Goal: Information Seeking & Learning: Learn about a topic

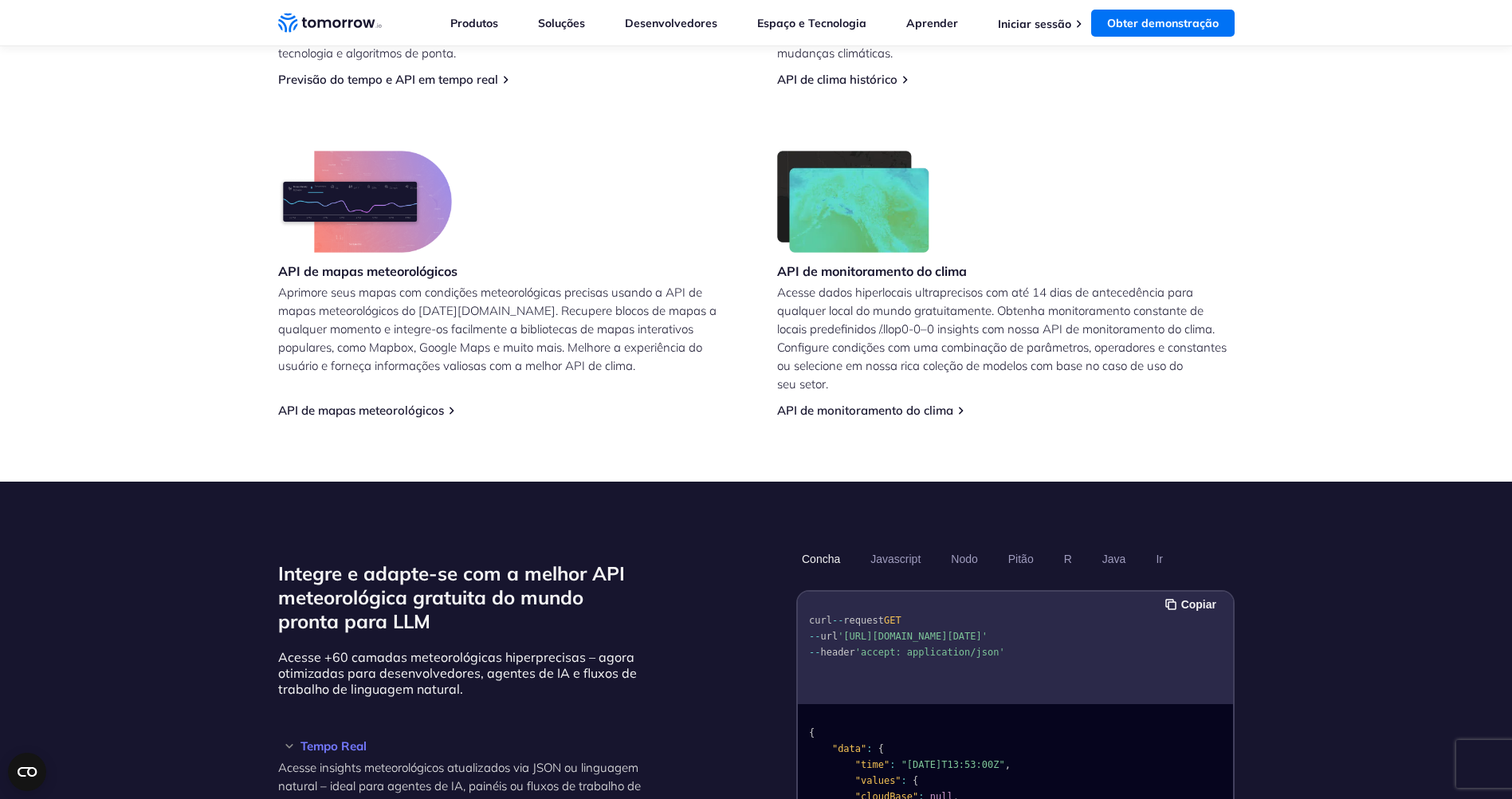
scroll to position [1063, 0]
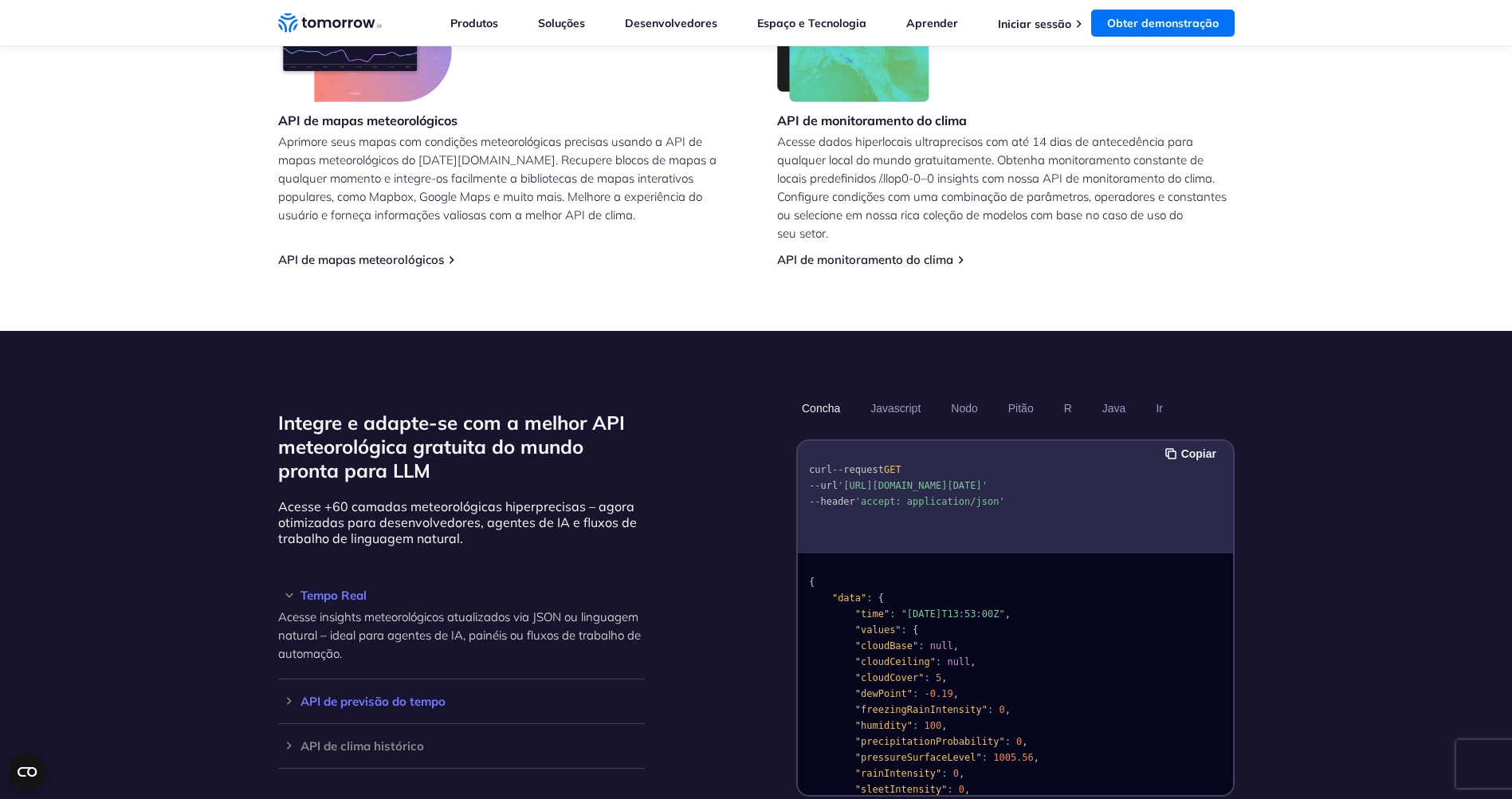
click at [504, 701] on h3 "API de previsão do tempo" at bounding box center [461, 701] width 367 height 12
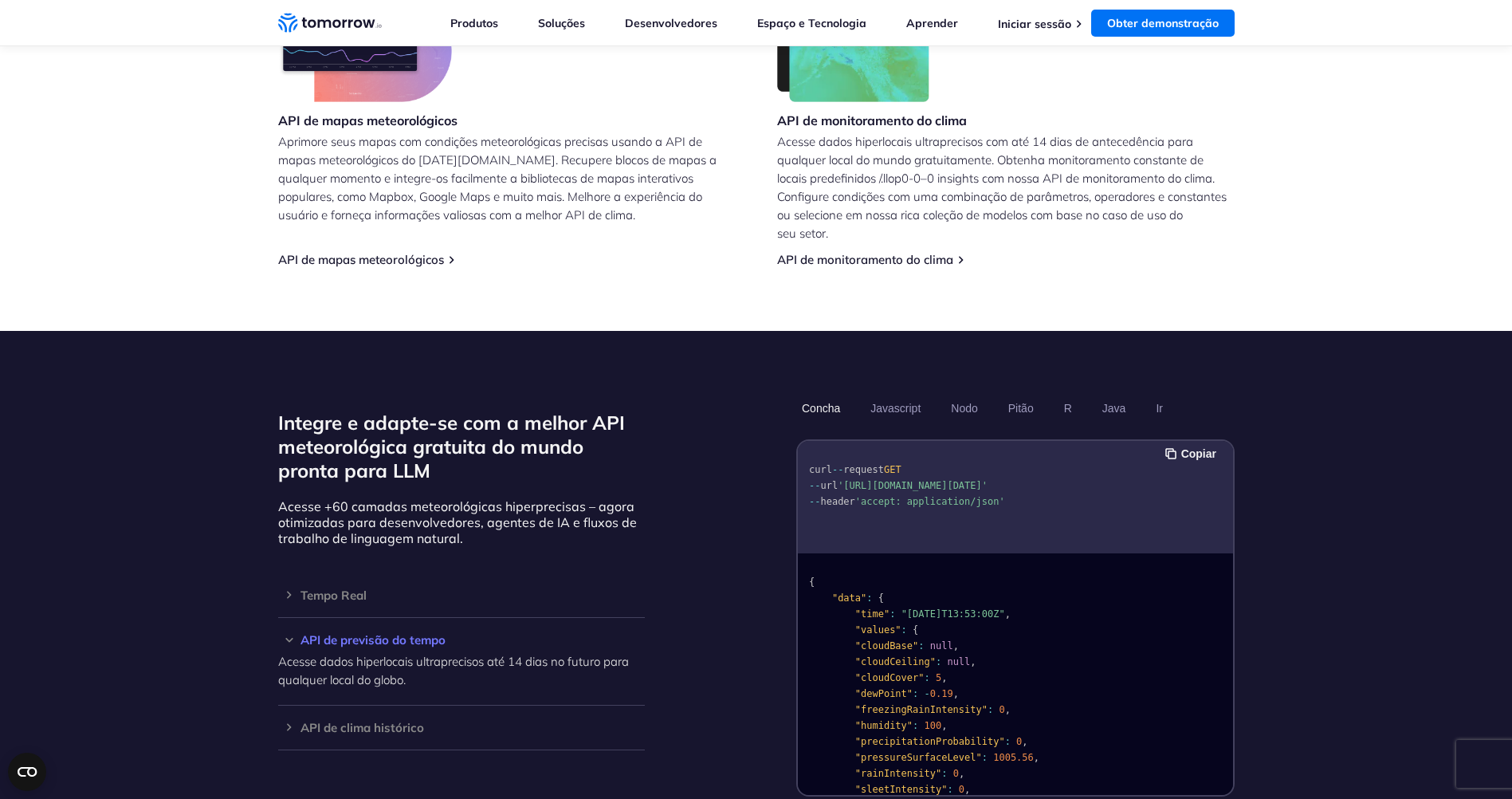
scroll to position [1330, 0]
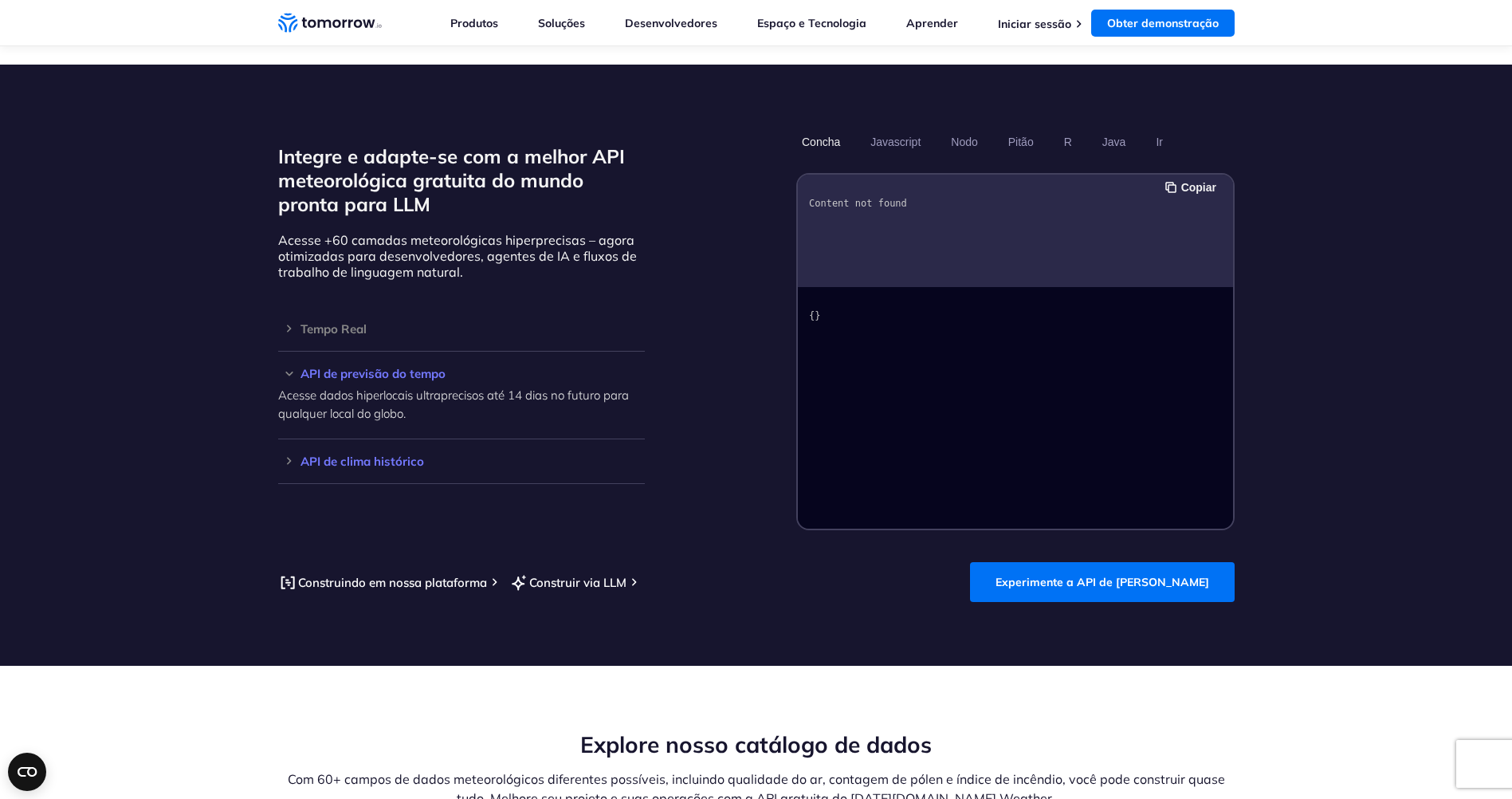
click at [368, 466] on h3 "API de clima histórico" at bounding box center [461, 461] width 367 height 12
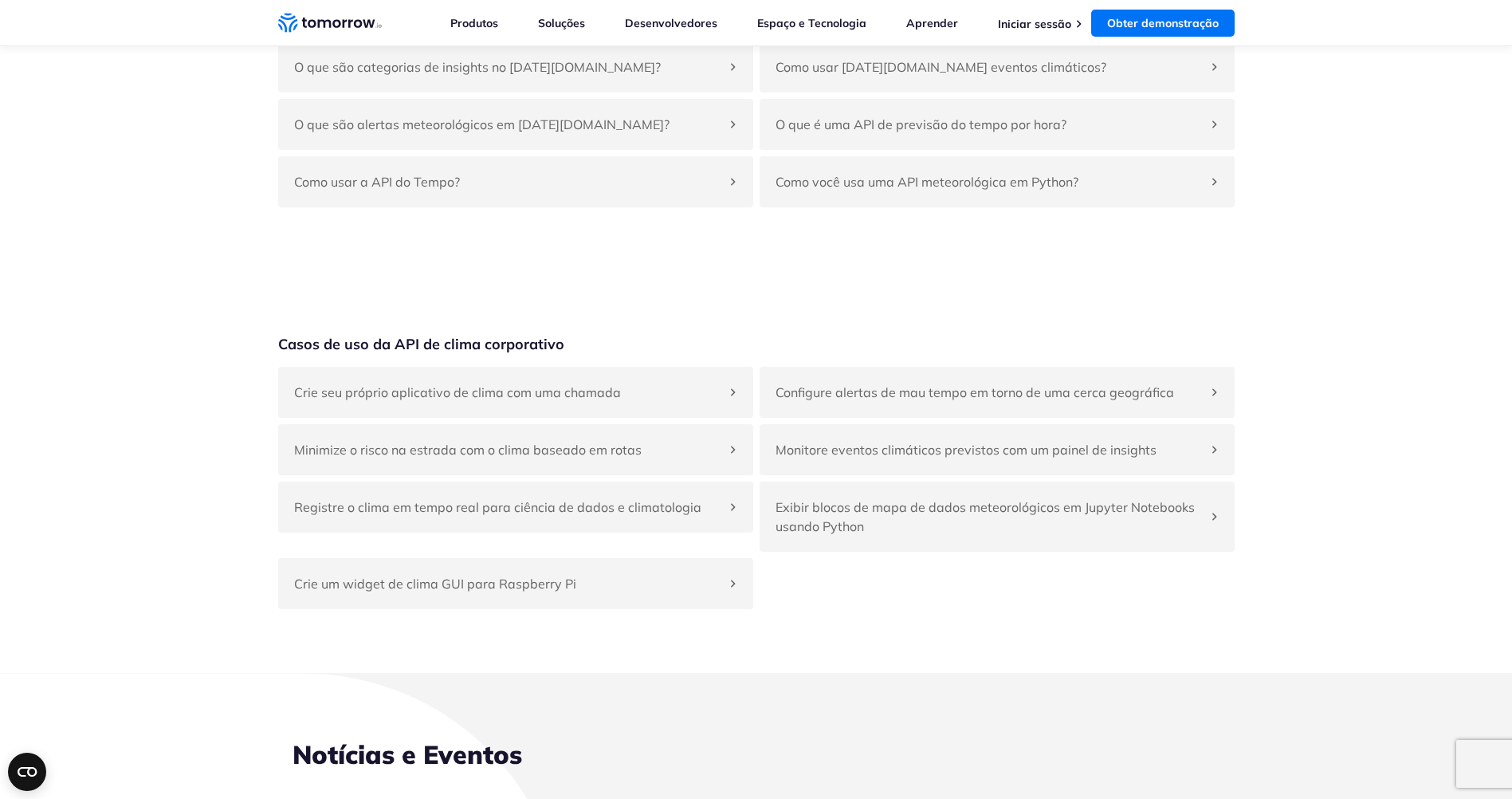
scroll to position [6643, 0]
